Goal: Find specific page/section: Find specific page/section

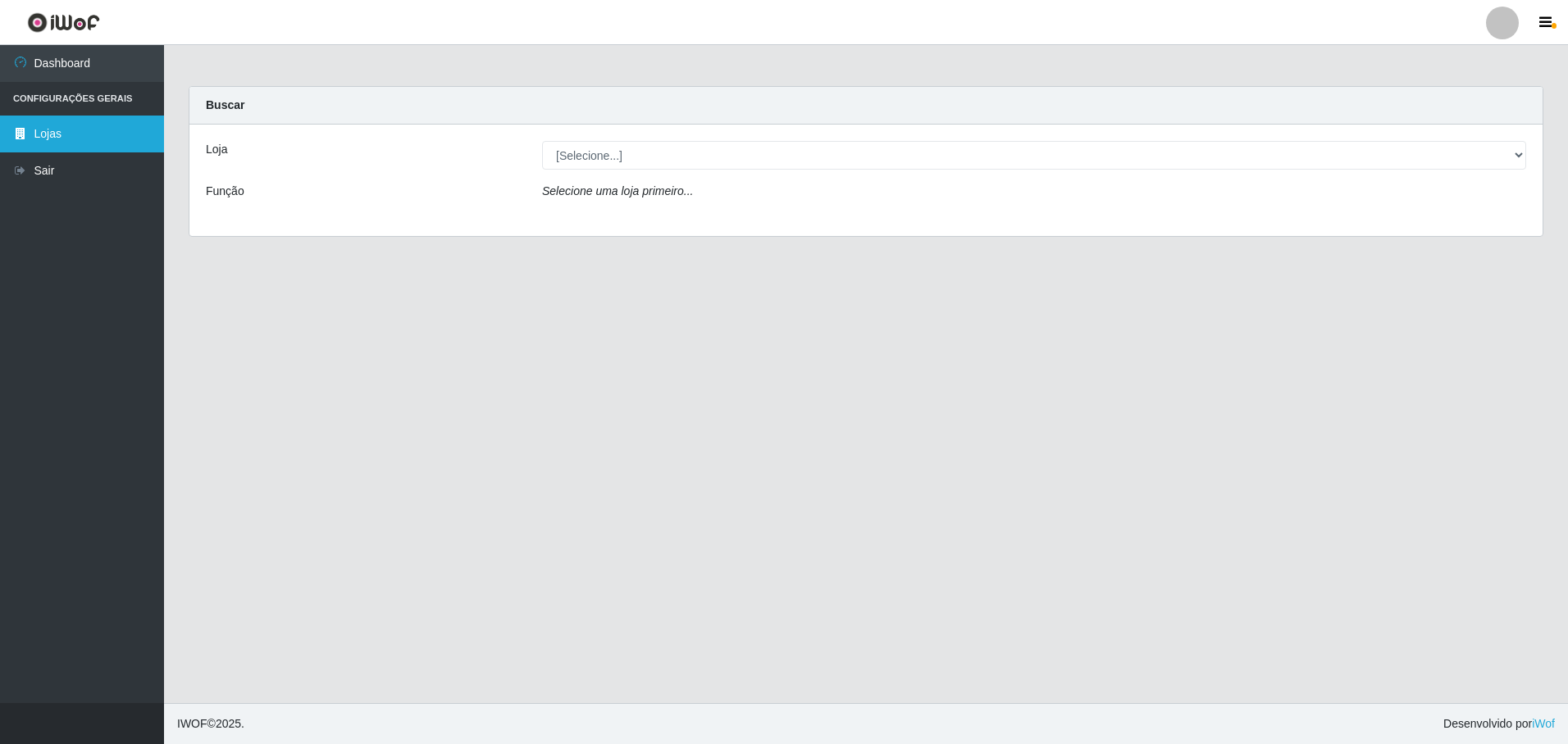
click at [92, 147] on link "Lojas" at bounding box center [82, 134] width 164 height 37
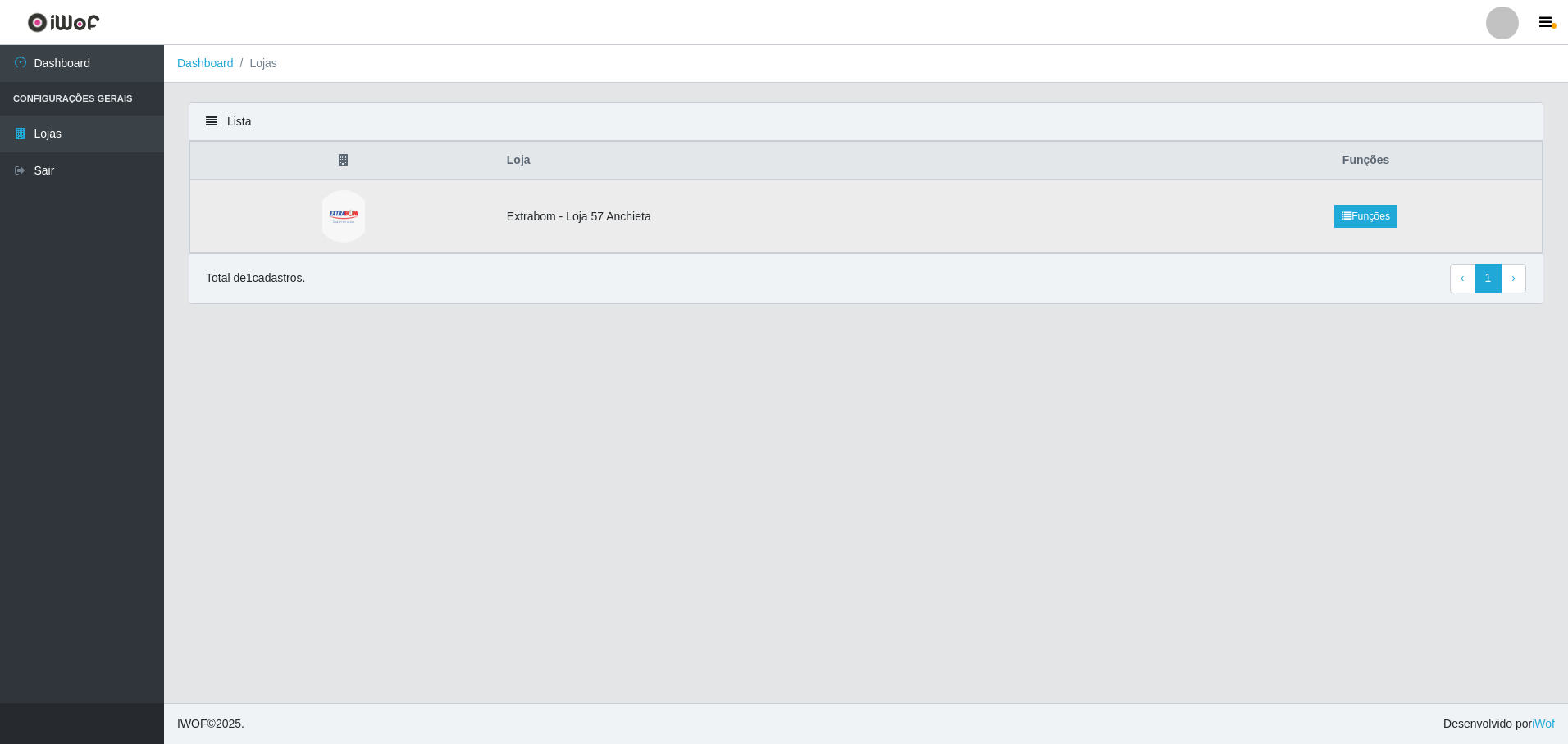
click at [1230, 246] on td "Funções" at bounding box center [1365, 216] width 352 height 74
click at [1280, 216] on td "Funções" at bounding box center [1365, 216] width 352 height 74
click at [1343, 210] on link "Funções" at bounding box center [1365, 216] width 63 height 23
click at [390, 193] on td at bounding box center [343, 216] width 306 height 74
click at [394, 190] on td at bounding box center [343, 216] width 306 height 74
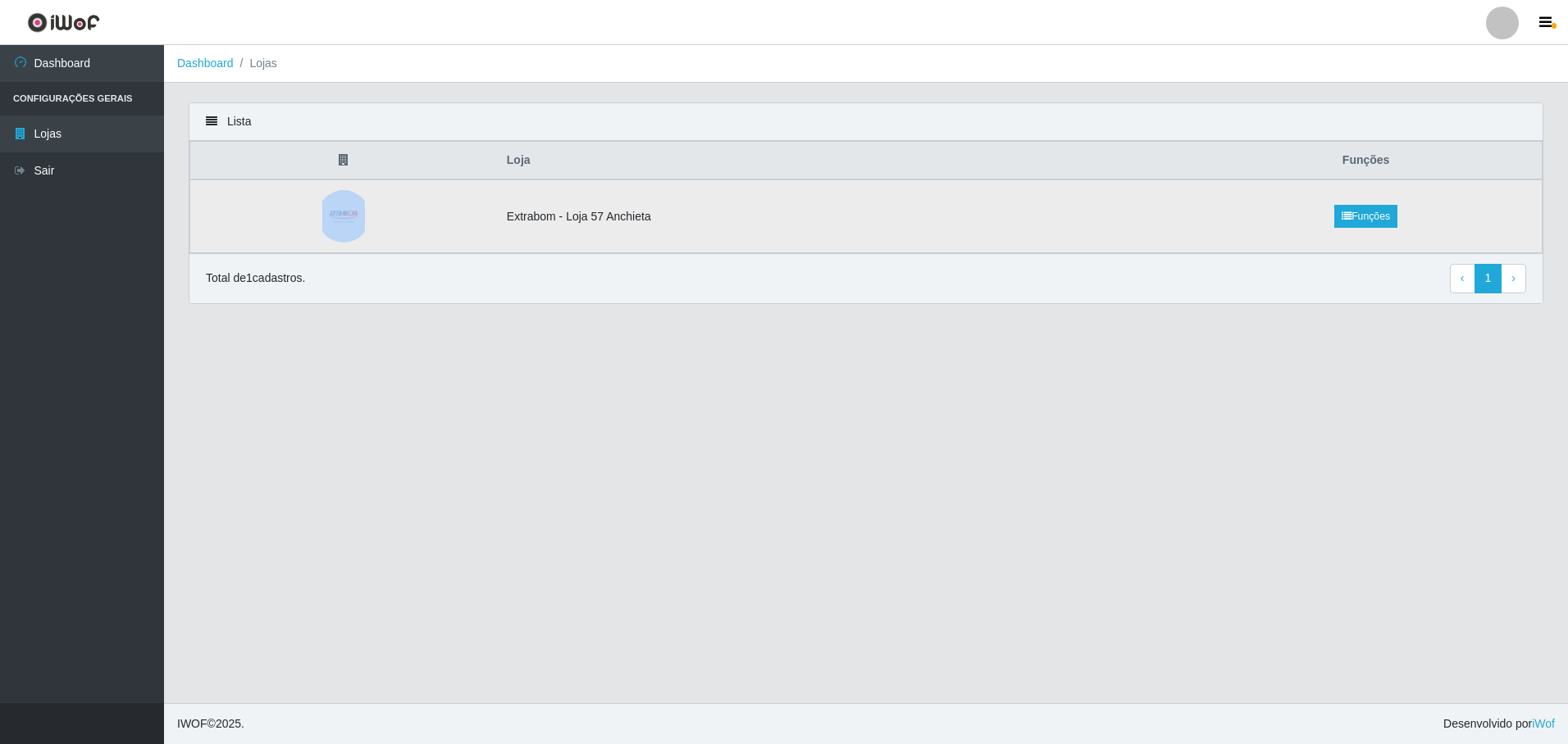
click at [394, 190] on td at bounding box center [343, 216] width 306 height 74
click at [391, 190] on td at bounding box center [343, 216] width 306 height 74
click at [289, 239] on td at bounding box center [343, 216] width 306 height 74
